Goal: Task Accomplishment & Management: Complete application form

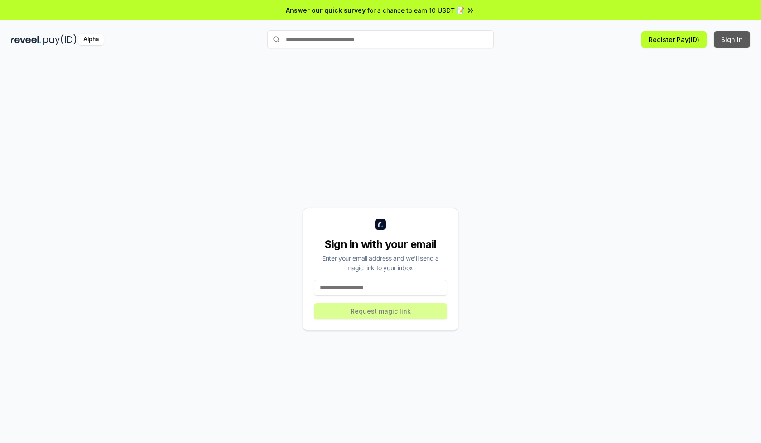
click at [732, 39] on button "Sign In" at bounding box center [731, 39] width 36 height 16
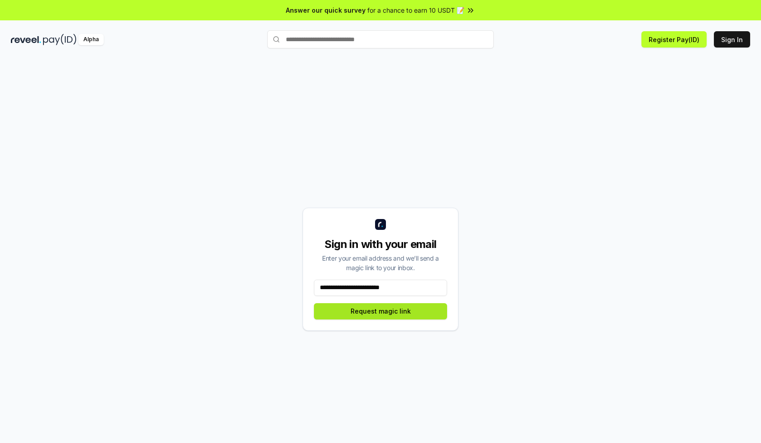
type input "**********"
click at [380, 311] on button "Request magic link" at bounding box center [380, 311] width 133 height 16
